Goal: Task Accomplishment & Management: Manage account settings

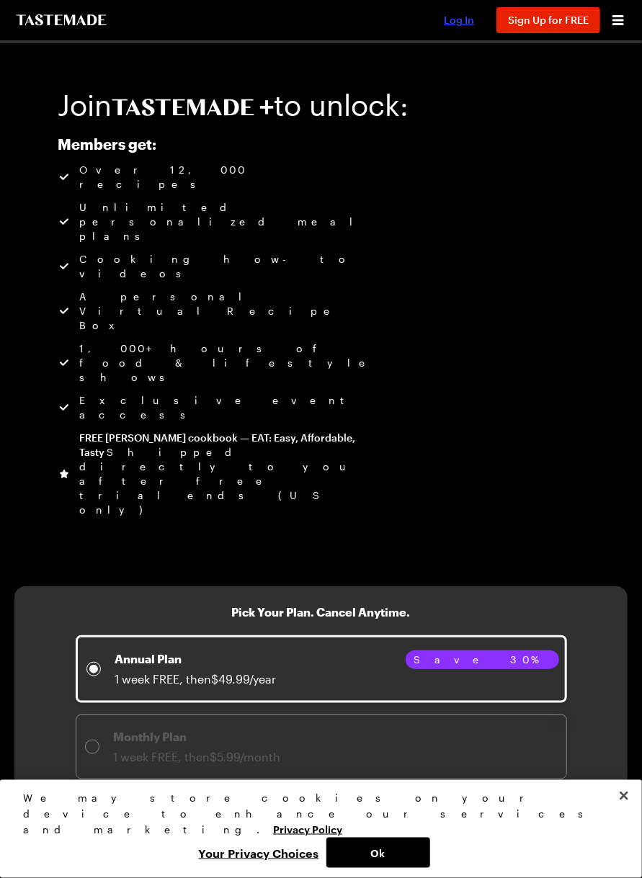
click at [460, 16] on span "Log In" at bounding box center [459, 20] width 30 height 12
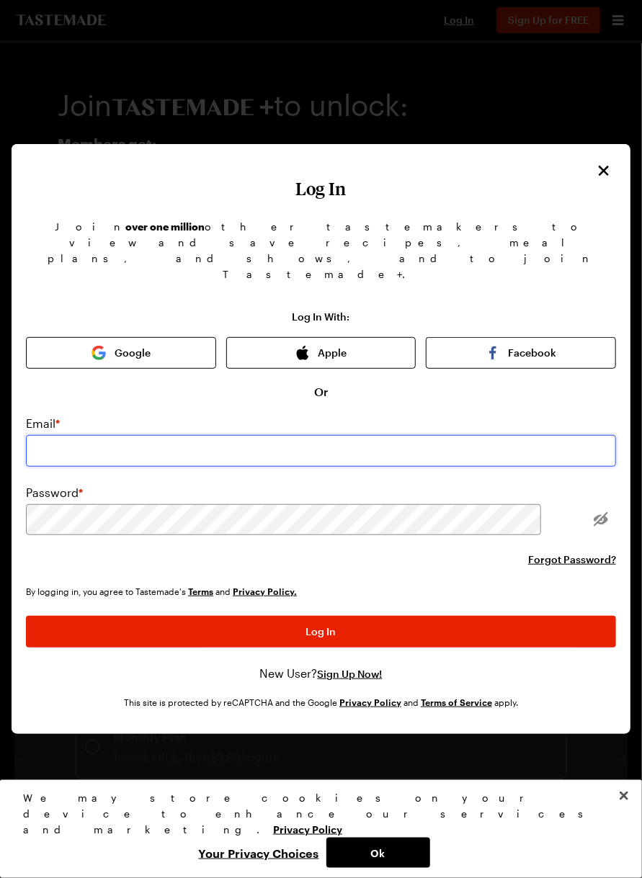
click at [92, 467] on input "email" at bounding box center [321, 451] width 590 height 32
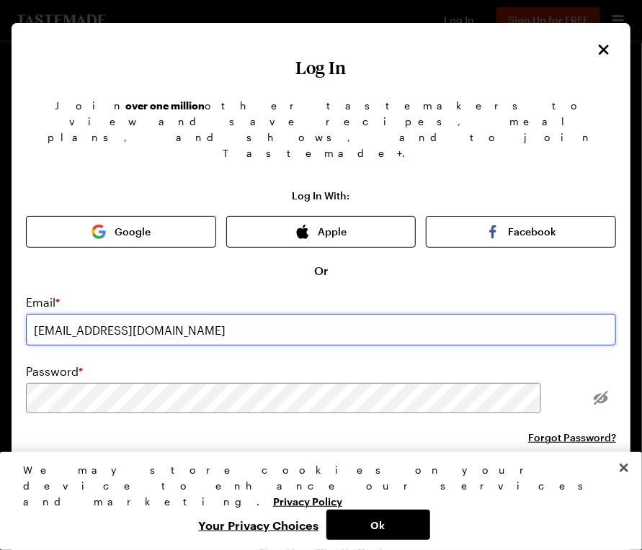
type input "[EMAIL_ADDRESS][DOMAIN_NAME]"
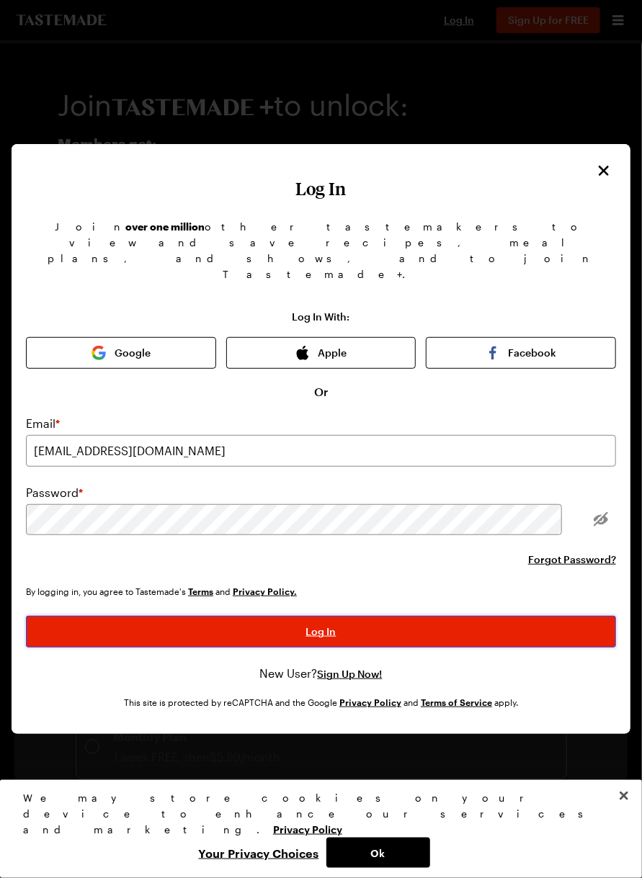
click at [184, 648] on button "Log In" at bounding box center [321, 632] width 590 height 32
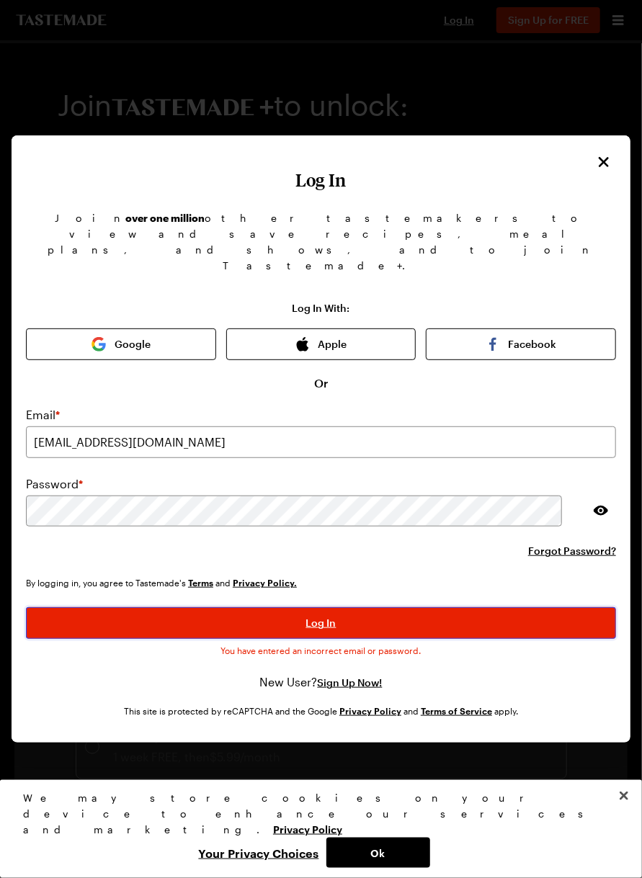
click at [158, 639] on button "Log In" at bounding box center [321, 623] width 590 height 32
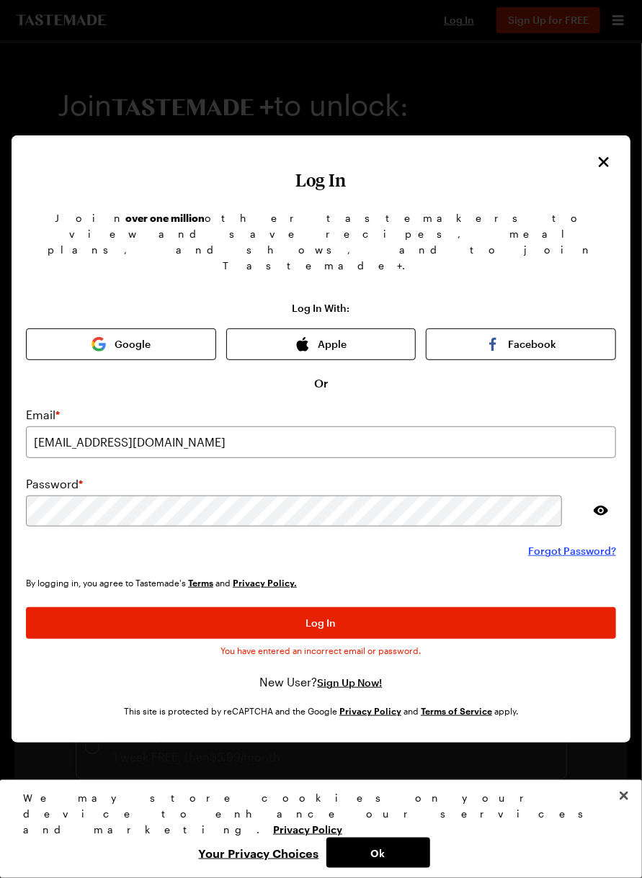
click at [551, 558] on span "Forgot Password?" at bounding box center [572, 551] width 88 height 14
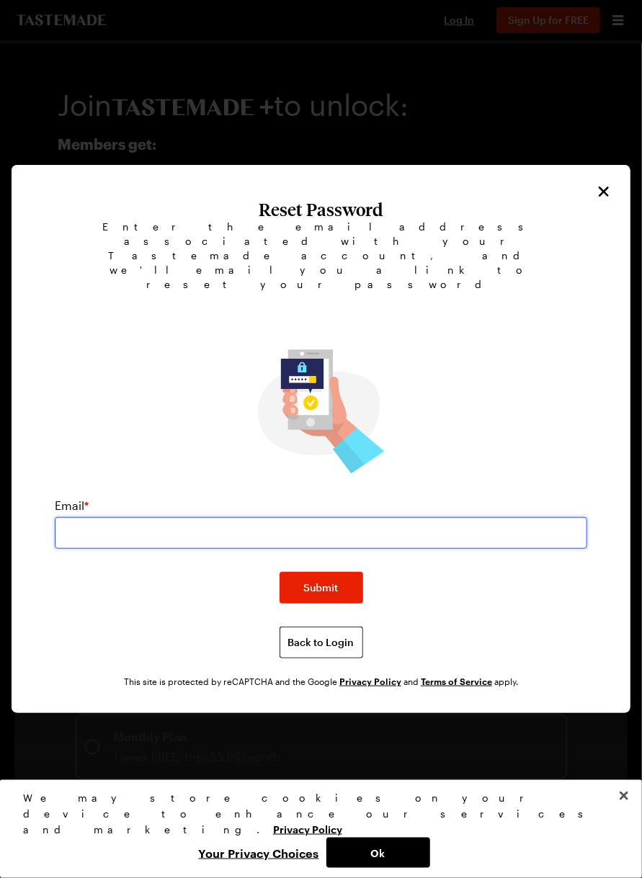
click at [172, 549] on input "email" at bounding box center [321, 533] width 532 height 32
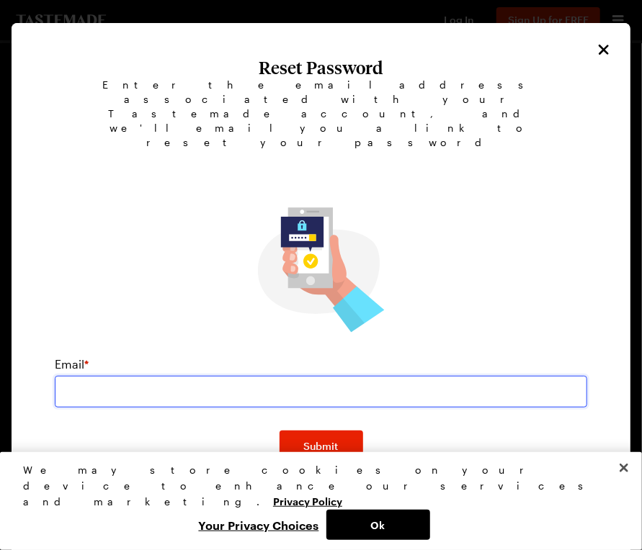
type input "[EMAIL_ADDRESS][DOMAIN_NAME]"
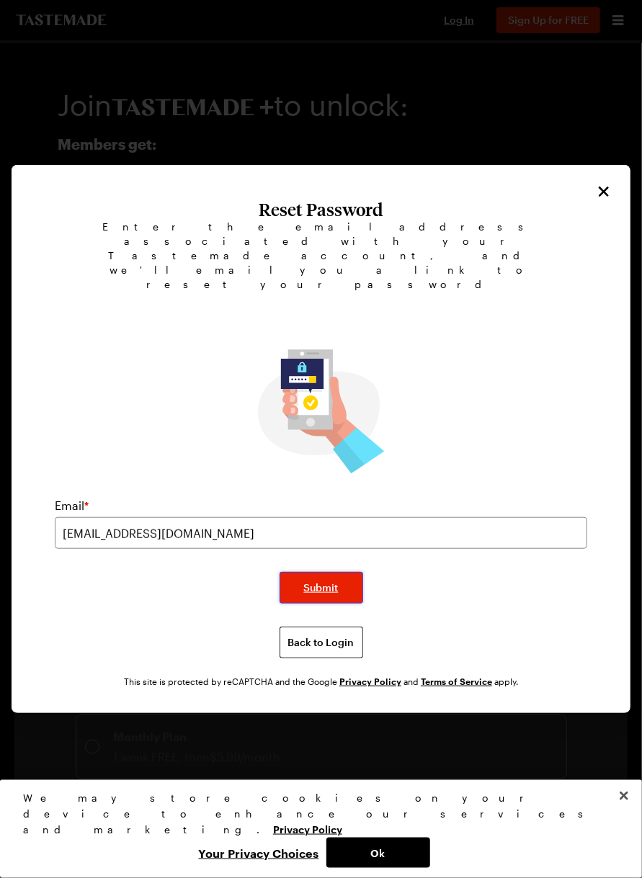
click at [325, 595] on span "Submit" at bounding box center [321, 588] width 35 height 14
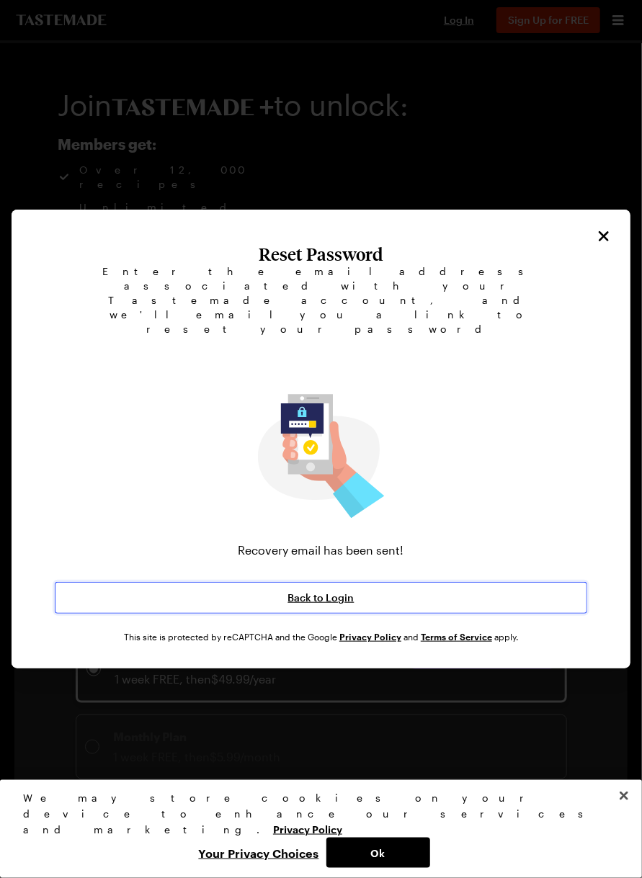
click at [259, 614] on button "Back to Login" at bounding box center [321, 598] width 532 height 32
